Goal: Transaction & Acquisition: Purchase product/service

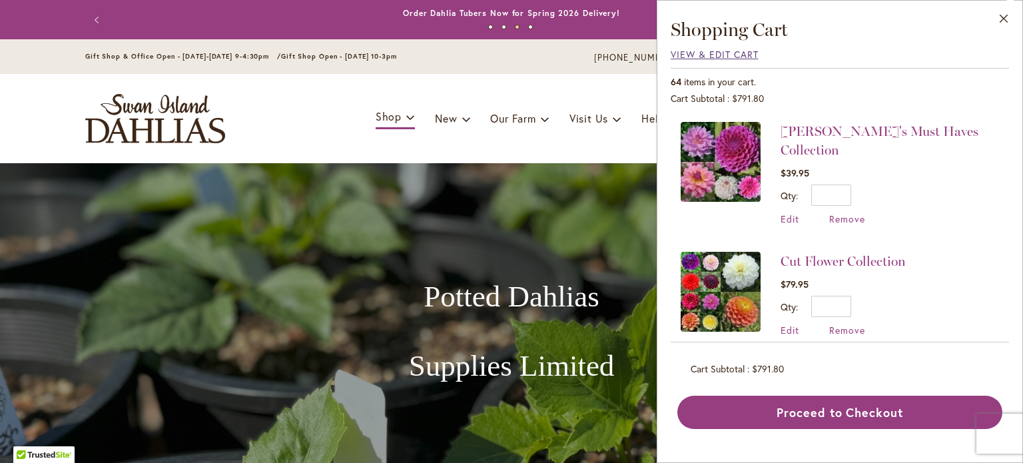
click at [729, 54] on span "View & Edit Cart" at bounding box center [715, 54] width 88 height 13
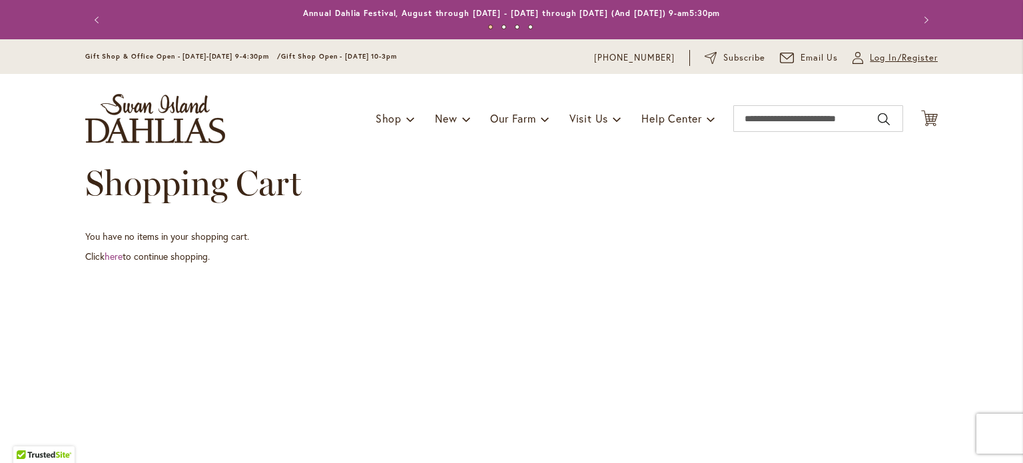
drag, startPoint x: 899, startPoint y: 65, endPoint x: 900, endPoint y: 59, distance: 6.8
click at [899, 65] on div "My Account Log In/Register" at bounding box center [895, 58] width 85 height 16
click at [900, 57] on span "Log In/Register" at bounding box center [904, 57] width 68 height 13
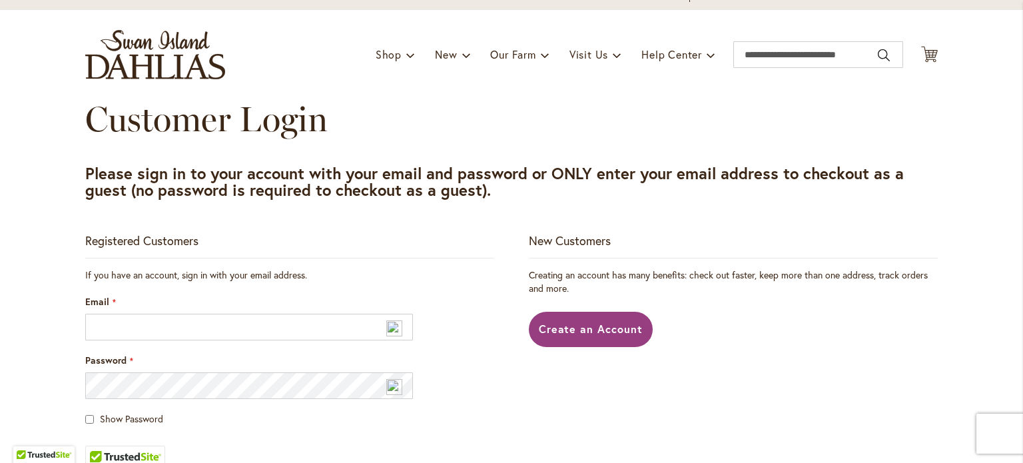
scroll to position [200, 0]
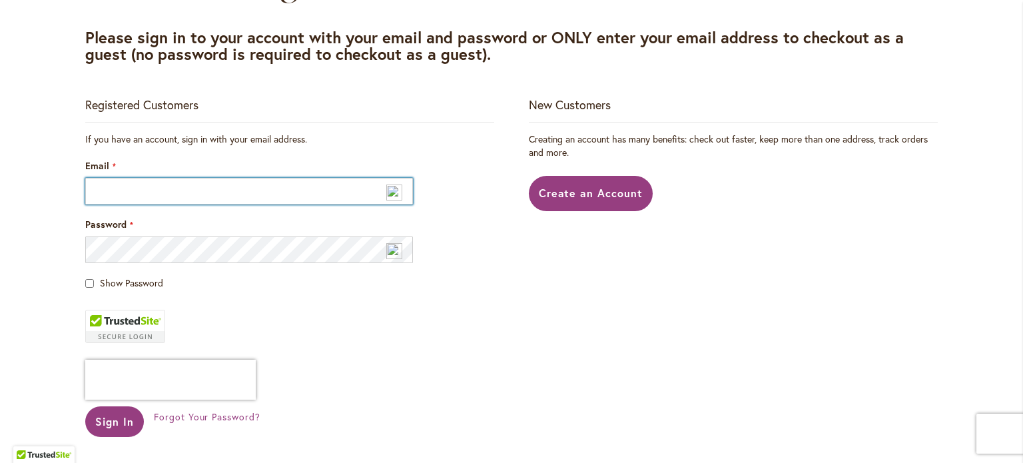
click at [259, 197] on input "Email" at bounding box center [249, 191] width 328 height 27
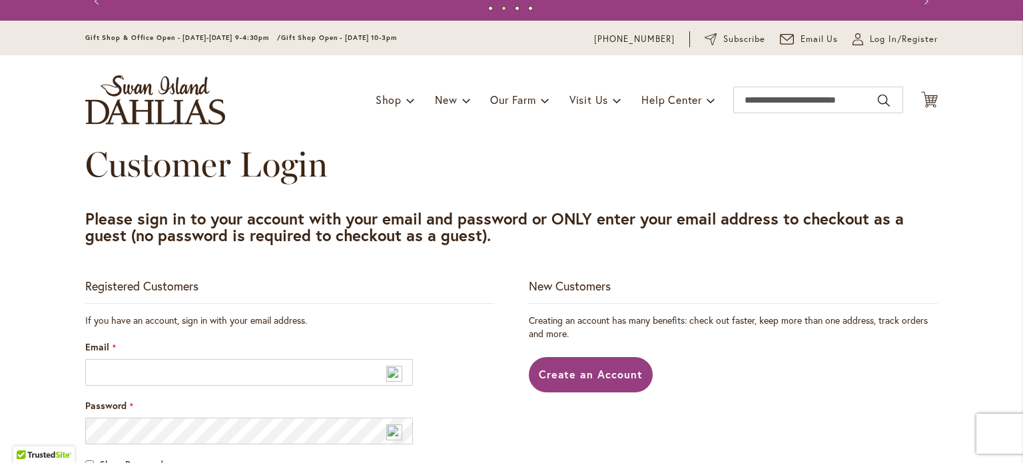
scroll to position [0, 0]
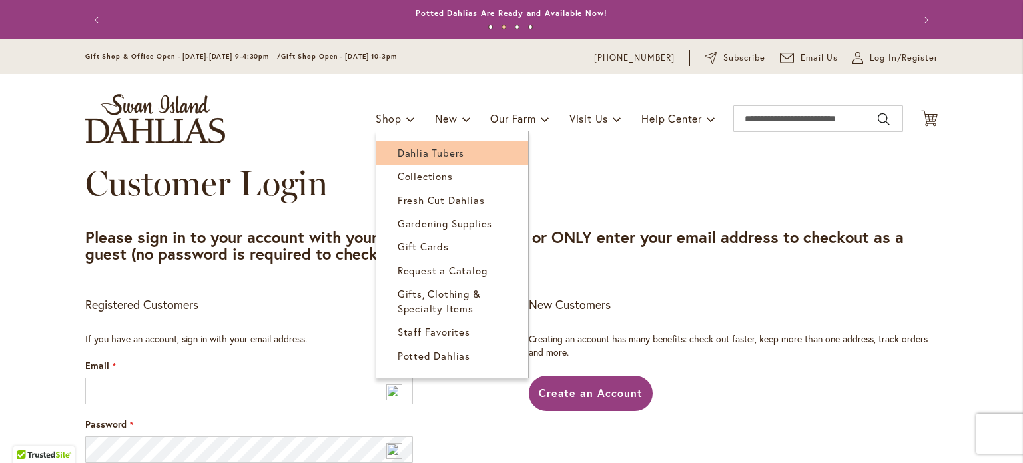
click at [398, 151] on span "Dahlia Tubers" at bounding box center [431, 152] width 67 height 13
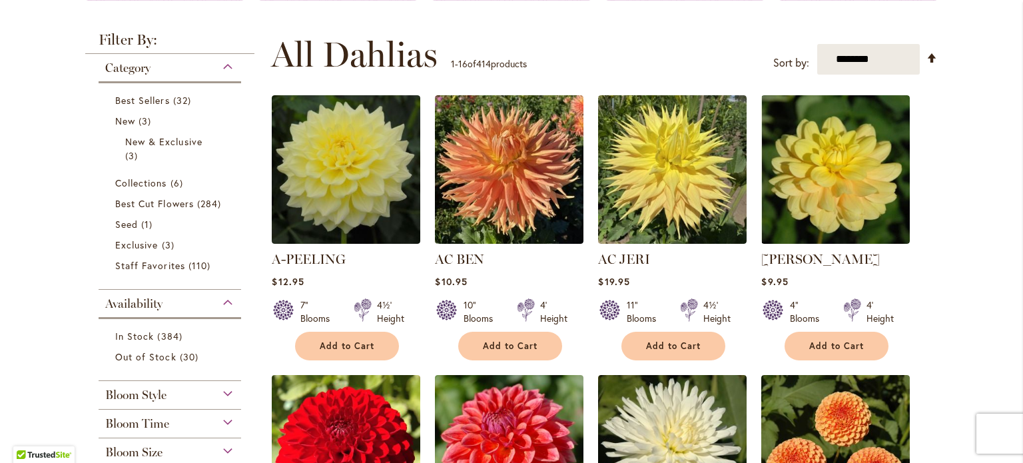
scroll to position [266, 0]
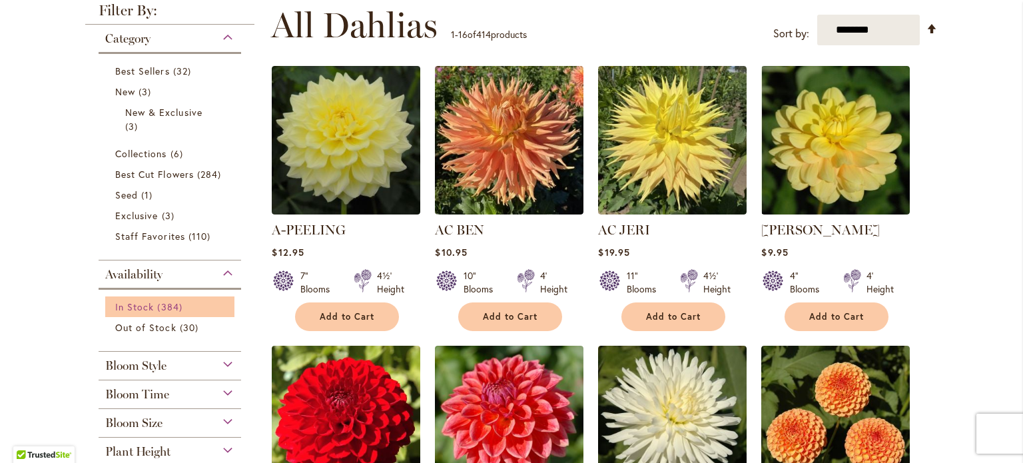
click at [136, 305] on span "In Stock" at bounding box center [134, 306] width 39 height 13
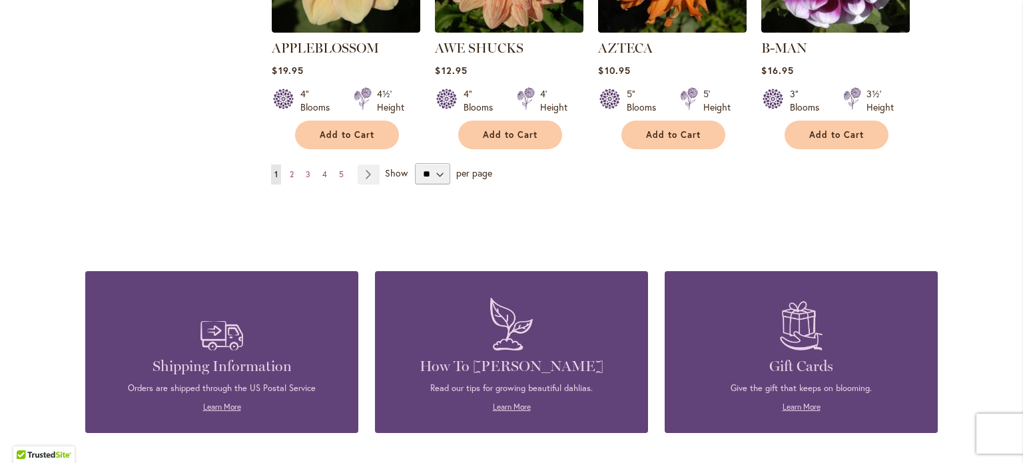
scroll to position [1266, 0]
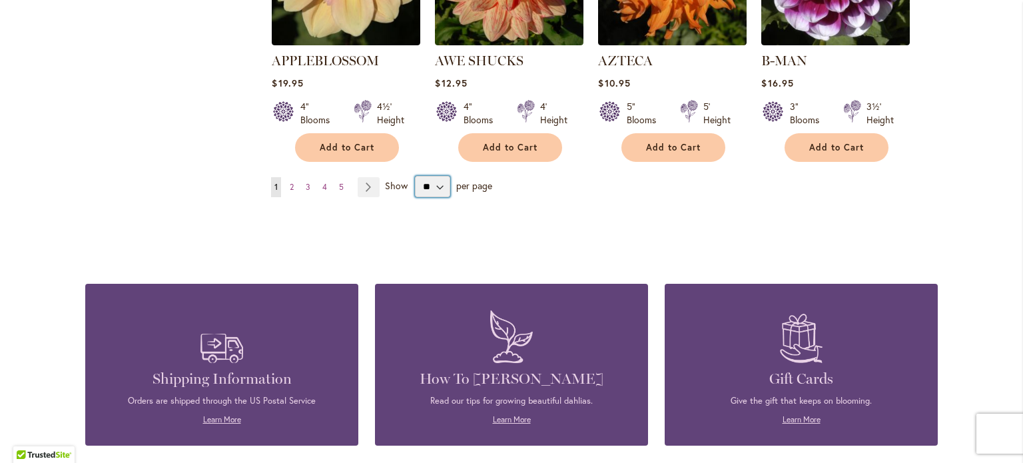
click at [435, 176] on select "** ** ** **" at bounding box center [432, 186] width 35 height 21
select select "**"
click at [415, 176] on select "** ** ** **" at bounding box center [432, 186] width 35 height 21
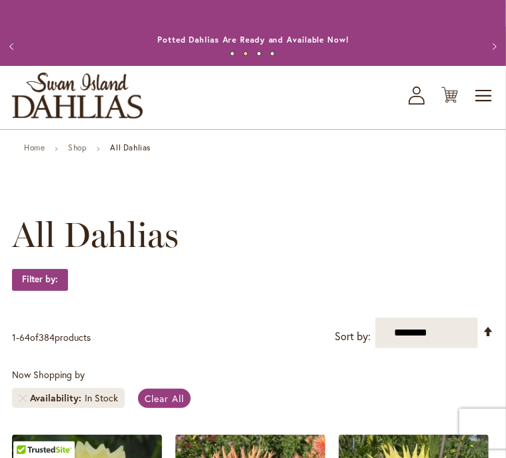
click at [370, 368] on div "Now Shopping by Availability In Stock Clear All" at bounding box center [253, 391] width 482 height 47
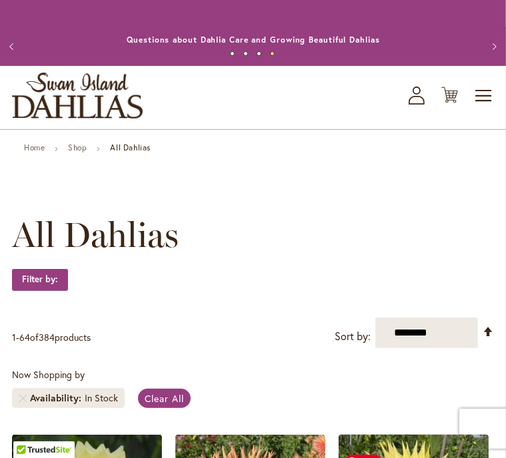
scroll to position [600, 0]
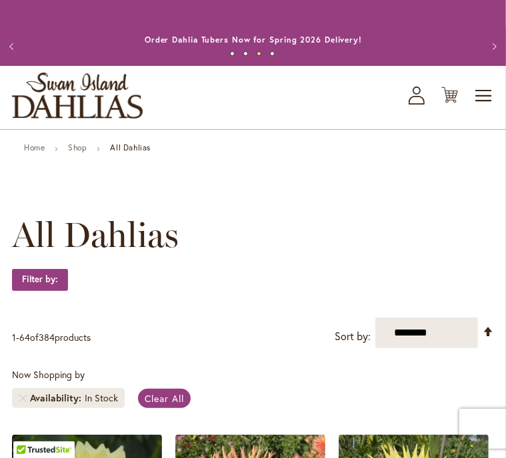
scroll to position [5396, 0]
drag, startPoint x: 424, startPoint y: 410, endPoint x: 446, endPoint y: 402, distance: 22.8
